Goal: Information Seeking & Learning: Understand process/instructions

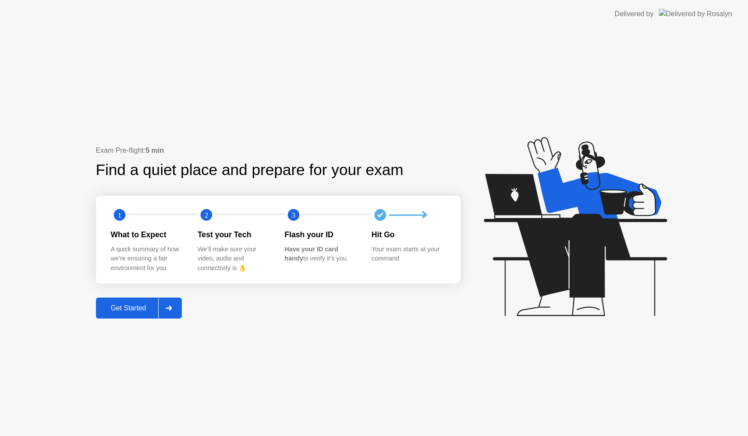
click at [140, 305] on div "Get Started" at bounding box center [129, 309] width 60 height 8
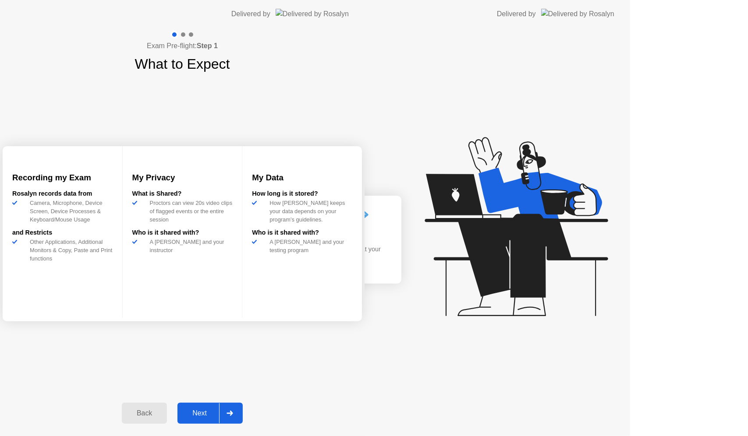
click at [140, 304] on div "Exam Pre-flight: Step 1 What to Expect Recording my Exam [PERSON_NAME] records …" at bounding box center [182, 232] width 365 height 408
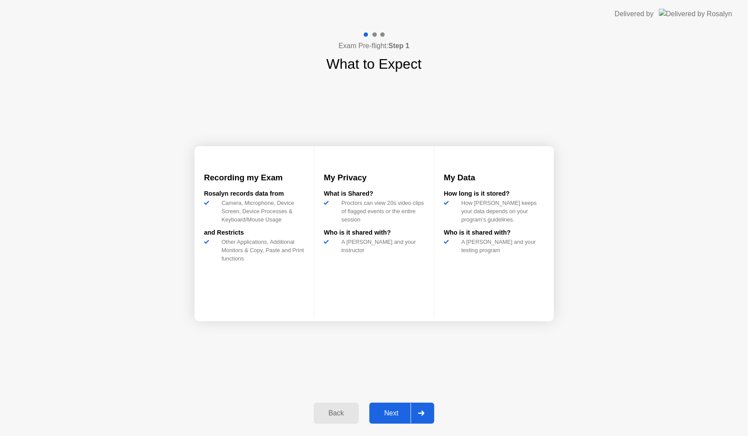
click at [140, 304] on div "Exam Pre-flight: Step 1 What to Expect Recording my Exam [PERSON_NAME] records …" at bounding box center [374, 232] width 748 height 408
click at [391, 415] on div "Next" at bounding box center [391, 414] width 39 height 8
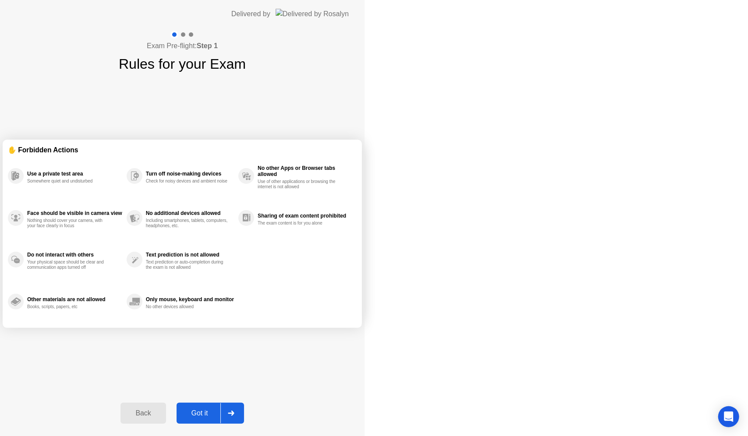
click at [220, 415] on div "Got it" at bounding box center [199, 414] width 41 height 8
select select "**********"
select select "*******"
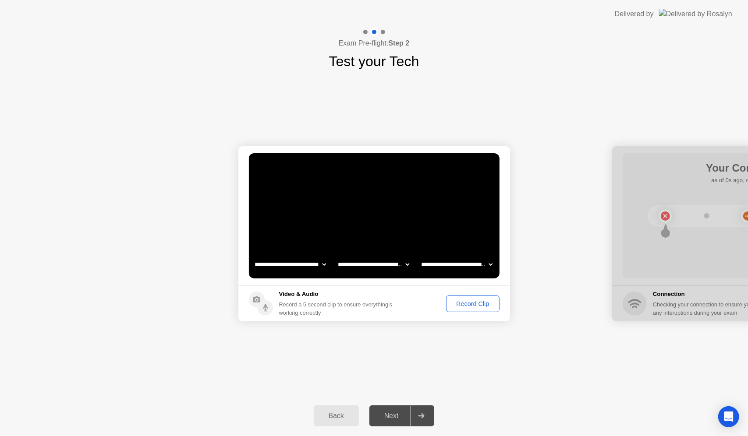
click at [462, 302] on div "Record Clip" at bounding box center [472, 304] width 47 height 7
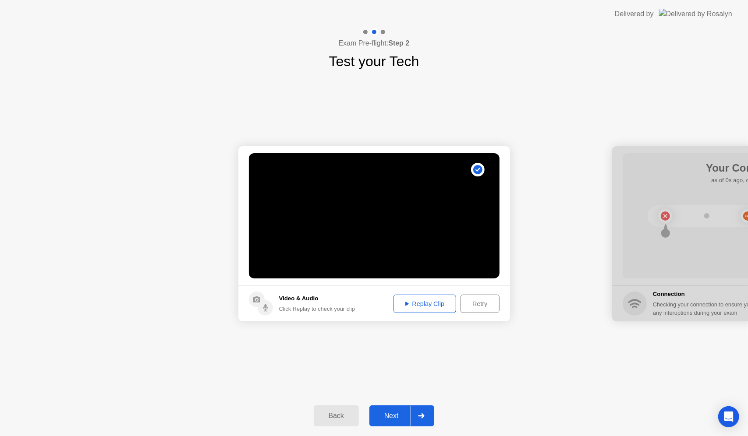
click at [390, 419] on div "Next" at bounding box center [391, 416] width 39 height 8
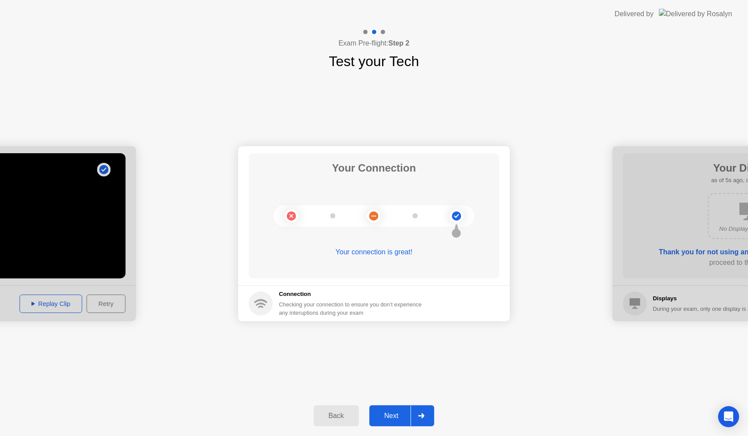
click at [398, 416] on div "Next" at bounding box center [391, 416] width 39 height 8
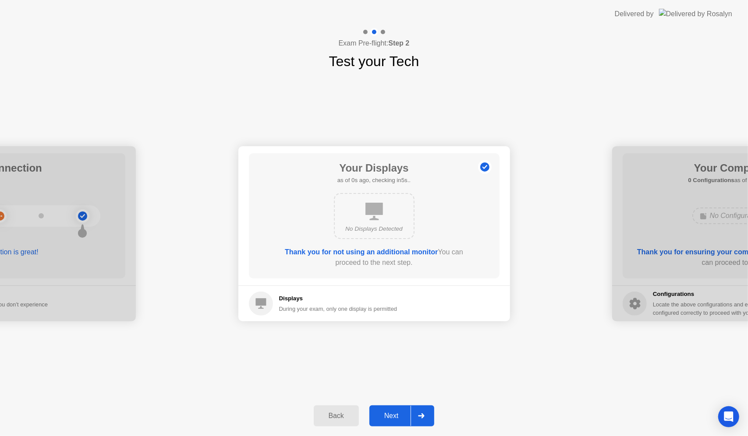
click at [422, 416] on icon at bounding box center [422, 416] width 6 height 5
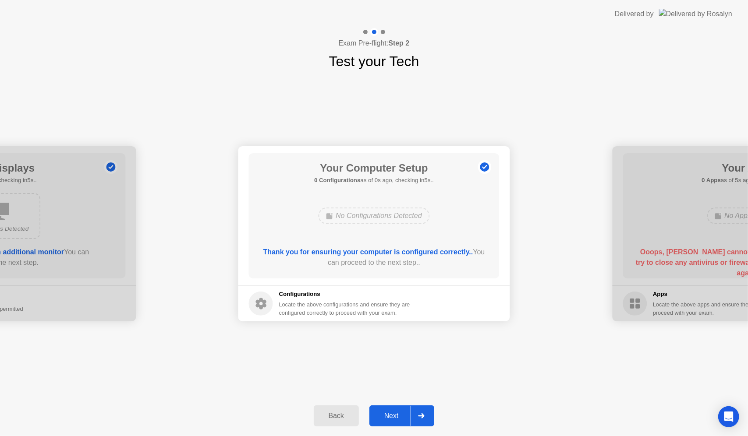
click at [422, 416] on icon at bounding box center [422, 416] width 6 height 5
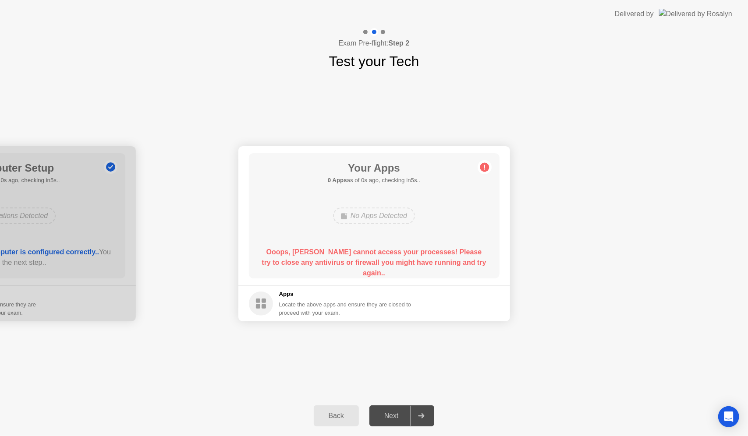
click at [422, 416] on icon at bounding box center [422, 416] width 6 height 5
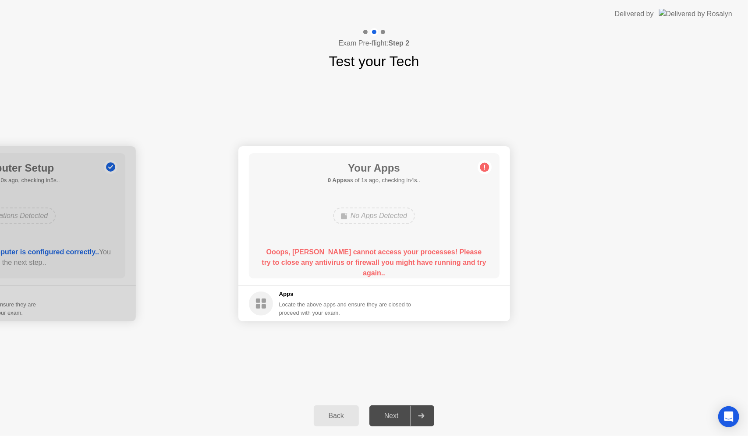
click at [422, 416] on icon at bounding box center [422, 416] width 6 height 5
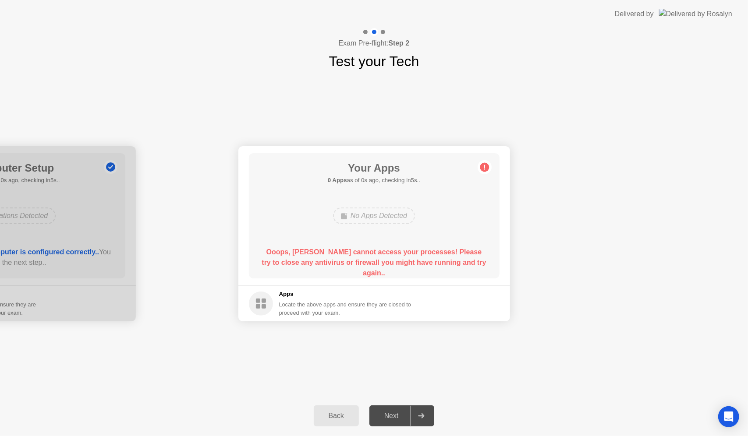
click at [263, 308] on rect at bounding box center [264, 307] width 4 height 4
click at [384, 419] on div "Next" at bounding box center [391, 416] width 39 height 8
click at [357, 419] on button "Back" at bounding box center [336, 416] width 45 height 21
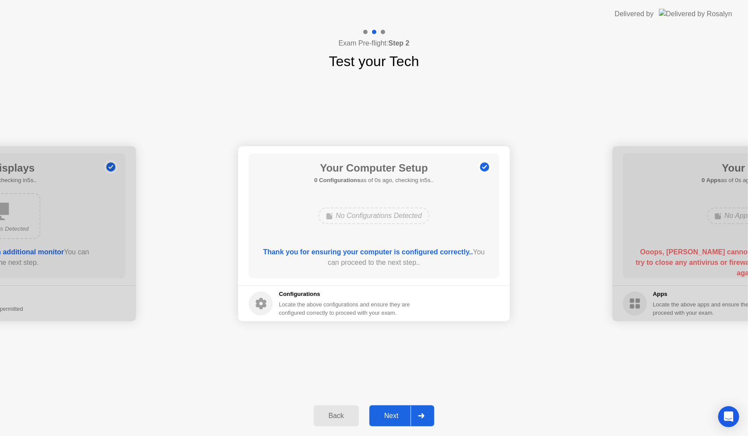
click at [402, 419] on div "Next" at bounding box center [391, 416] width 39 height 8
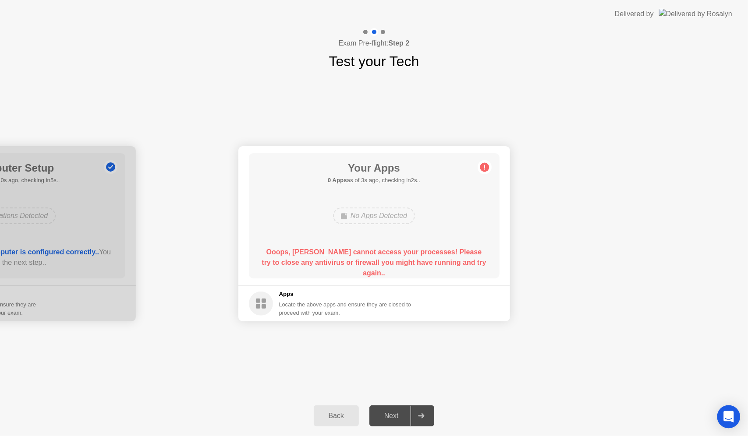
click at [729, 417] on icon "Open Intercom Messenger" at bounding box center [729, 416] width 10 height 11
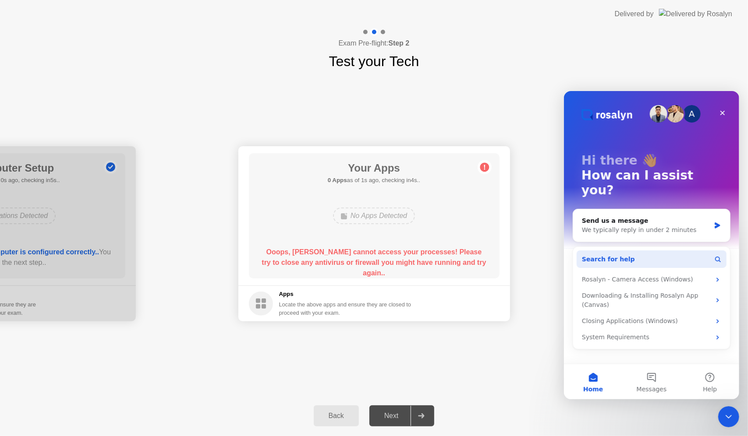
click at [675, 250] on button "Search for help" at bounding box center [651, 259] width 150 height 18
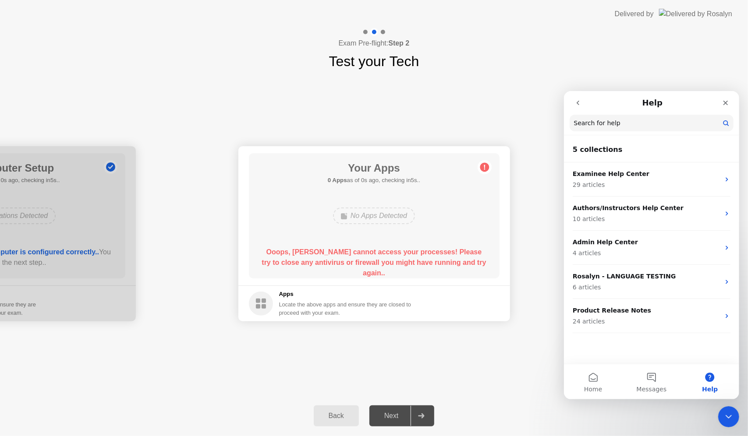
click at [618, 137] on header "5 collections" at bounding box center [651, 149] width 175 height 25
click at [622, 129] on input "Search for help" at bounding box center [651, 122] width 164 height 17
type input "********"
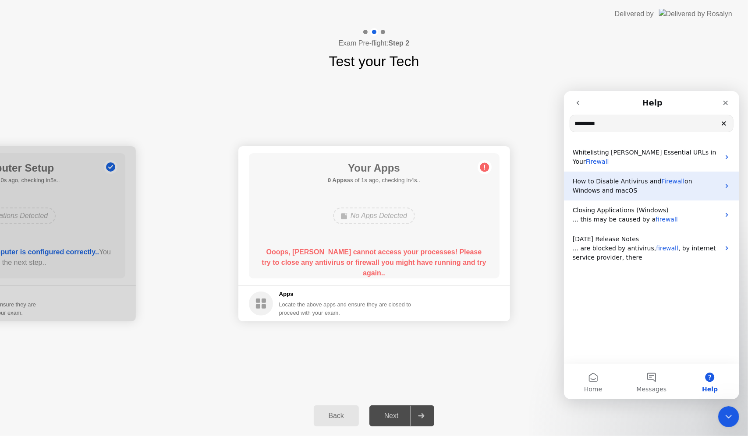
click at [651, 177] on span "How to Disable Antivirus and" at bounding box center [616, 180] width 89 height 7
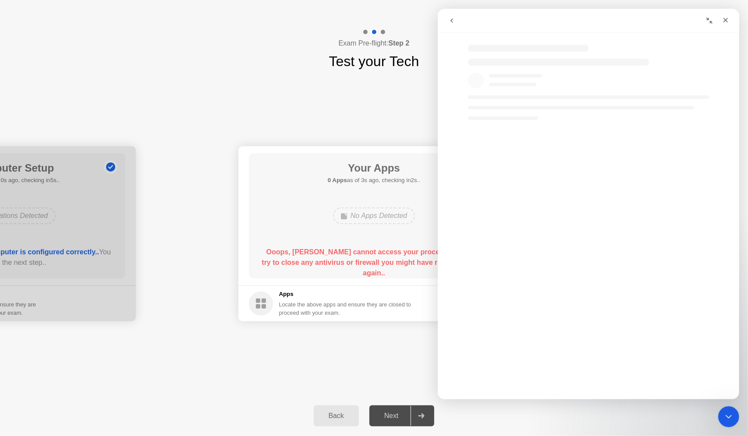
click at [455, 19] on button "go back" at bounding box center [451, 20] width 17 height 17
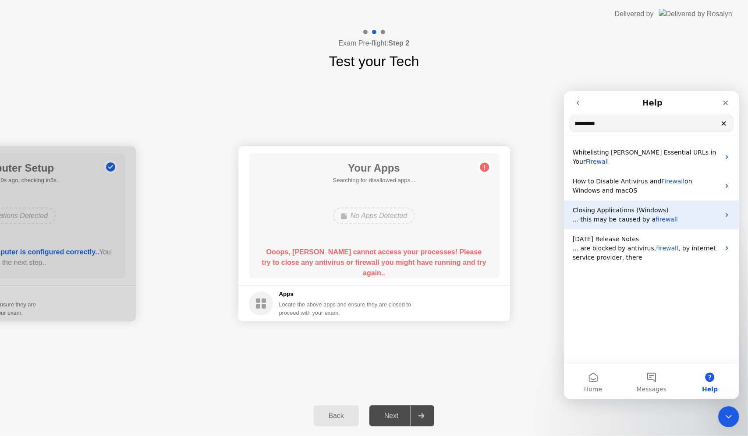
click at [635, 206] on p "Closing Applications (Windows)" at bounding box center [645, 210] width 147 height 9
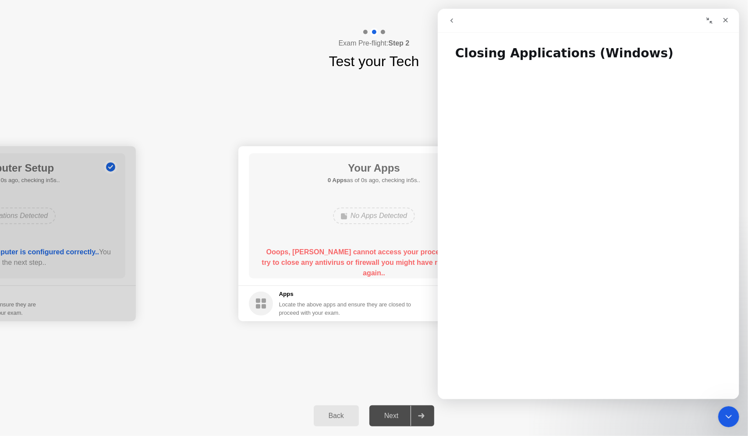
drag, startPoint x: 742, startPoint y: 97, endPoint x: 744, endPoint y: 114, distance: 16.7
click at [744, 114] on div "**********" at bounding box center [374, 234] width 748 height 324
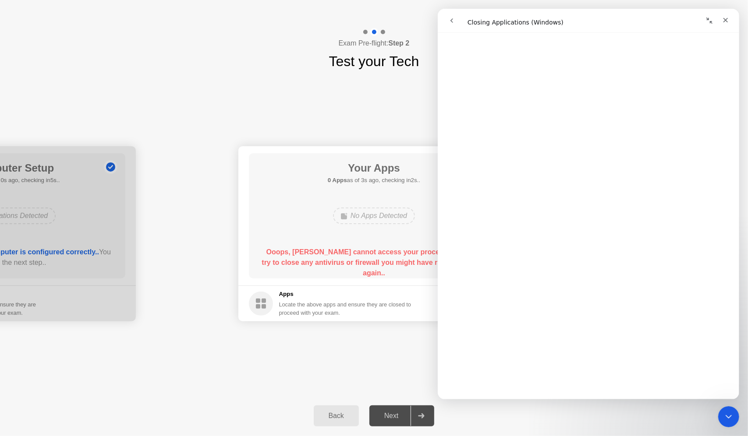
scroll to position [30, 0]
click at [452, 21] on icon "go back" at bounding box center [451, 20] width 3 height 4
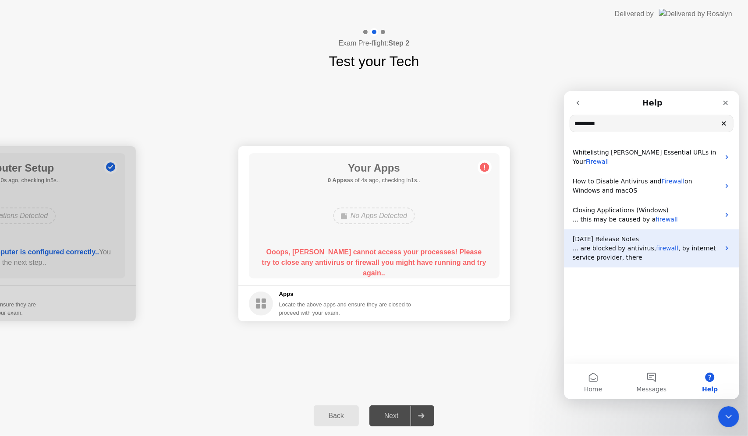
click at [615, 245] on p "... are blocked by antivirus, firewall , by internet service provider, there" at bounding box center [645, 253] width 147 height 18
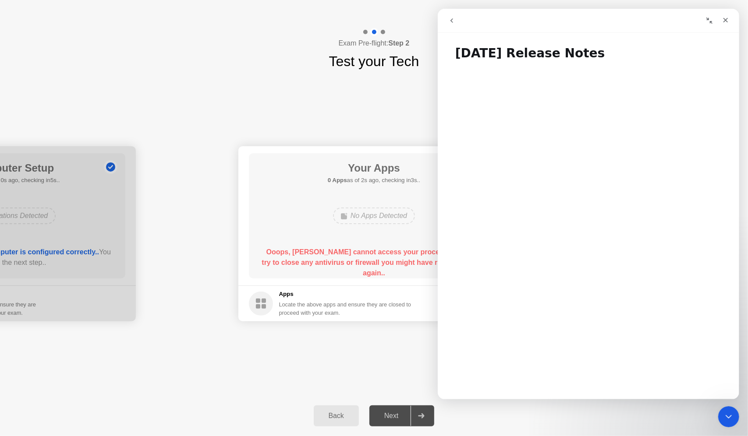
drag, startPoint x: 1179, startPoint y: 91, endPoint x: 737, endPoint y: 106, distance: 442.0
click at [455, 21] on button "go back" at bounding box center [451, 20] width 17 height 17
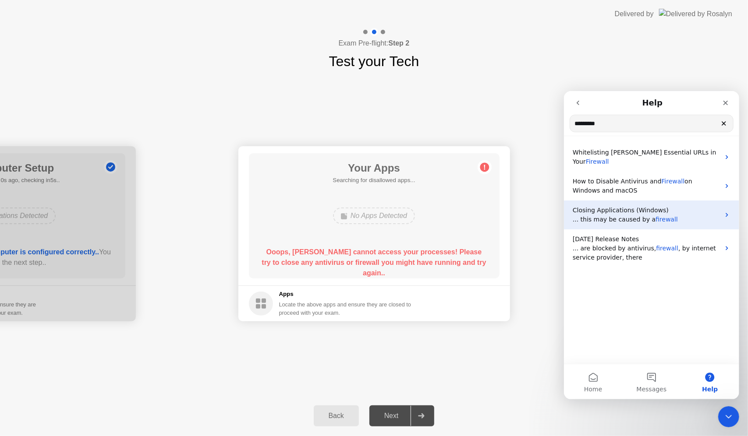
click at [606, 216] on span "... this may be caused by a" at bounding box center [613, 219] width 83 height 7
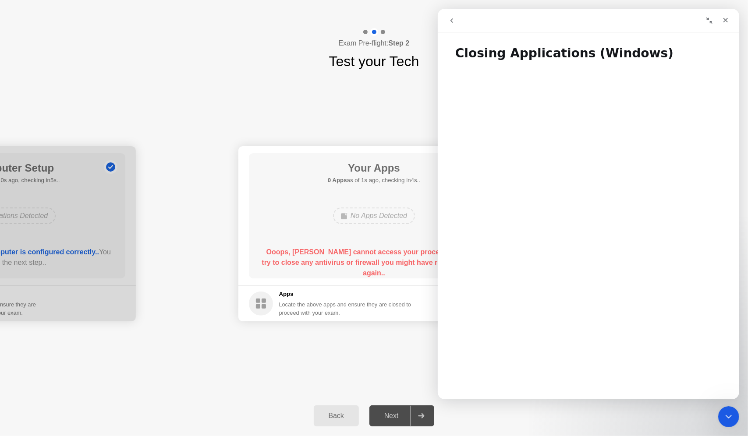
click at [455, 27] on button "go back" at bounding box center [451, 20] width 17 height 17
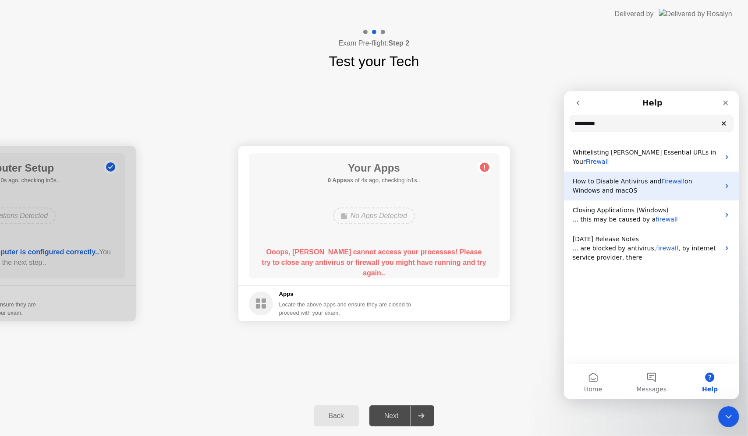
click at [626, 179] on p "How to Disable Antivirus and Firewall on Windows and macOS" at bounding box center [645, 186] width 147 height 18
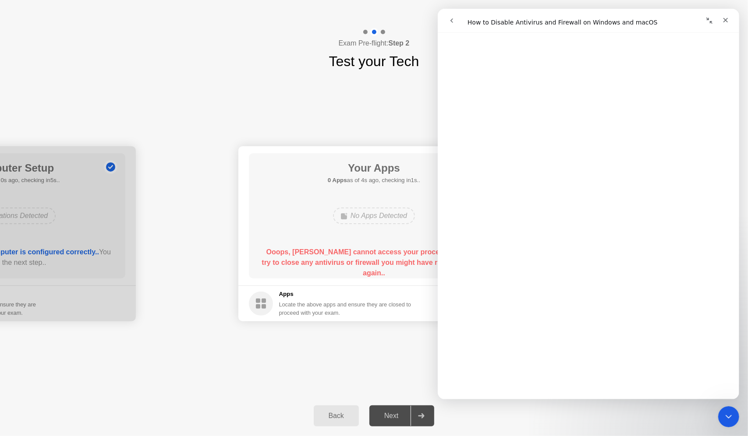
scroll to position [61, 0]
click at [363, 240] on div "Your Apps 0 Apps as of 3s ago, checking in2s.. No Apps Detected Ooops, [PERSON_…" at bounding box center [374, 215] width 251 height 125
click at [309, 369] on div "**********" at bounding box center [374, 234] width 748 height 324
click at [374, 423] on div "Back Next" at bounding box center [374, 416] width 748 height 40
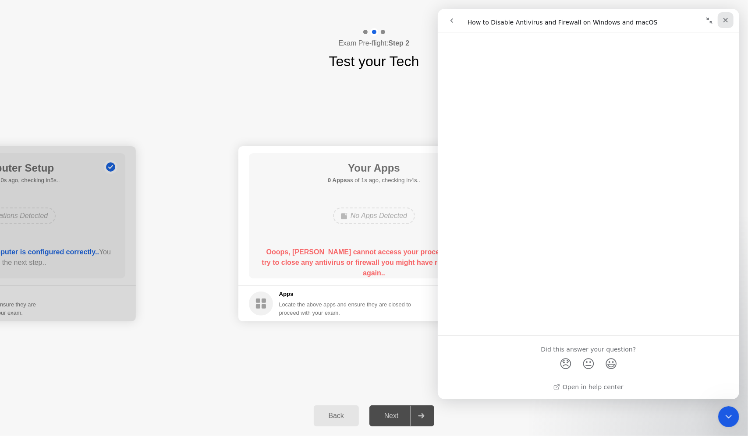
click at [727, 24] on div "Close" at bounding box center [725, 20] width 16 height 16
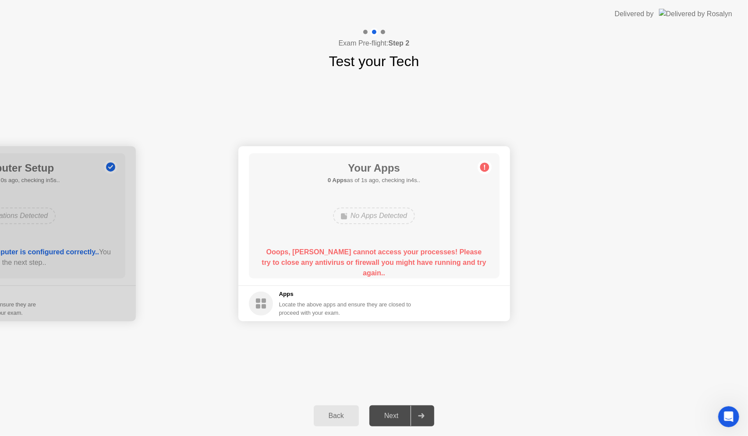
scroll to position [0, 0]
